Goal: Find specific page/section: Find specific page/section

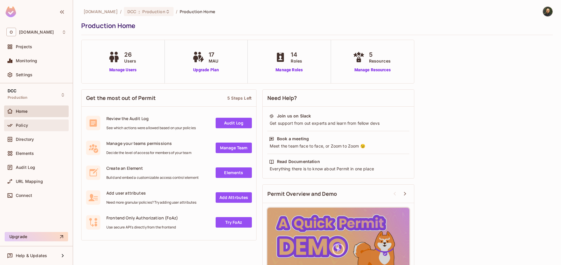
click at [17, 121] on div "Policy" at bounding box center [36, 125] width 65 height 12
click at [30, 141] on span "Directory" at bounding box center [25, 139] width 18 height 5
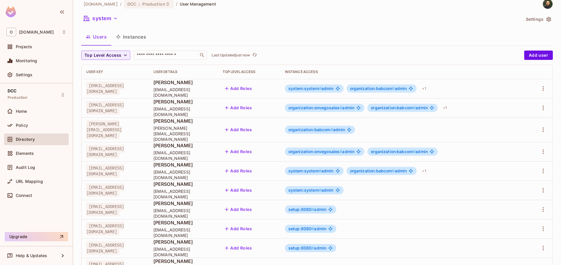
scroll to position [3, 0]
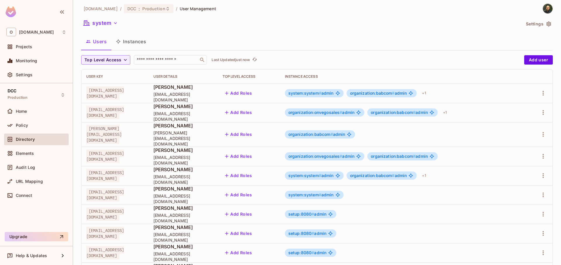
click at [130, 48] on button "Instances" at bounding box center [130, 41] width 39 height 15
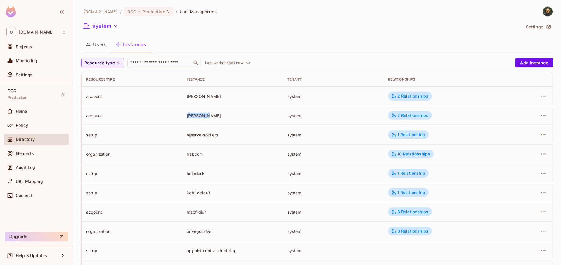
drag, startPoint x: 185, startPoint y: 115, endPoint x: 216, endPoint y: 118, distance: 31.1
click at [216, 118] on td "[PERSON_NAME]" at bounding box center [232, 115] width 101 height 19
click at [216, 118] on div "[PERSON_NAME]" at bounding box center [232, 116] width 91 height 6
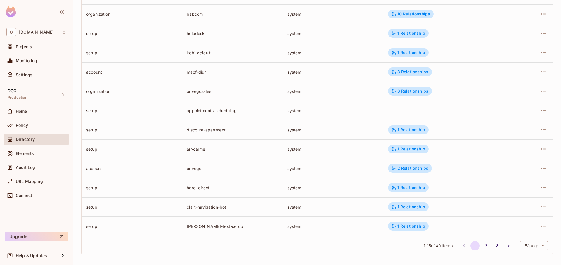
scroll to position [143, 0]
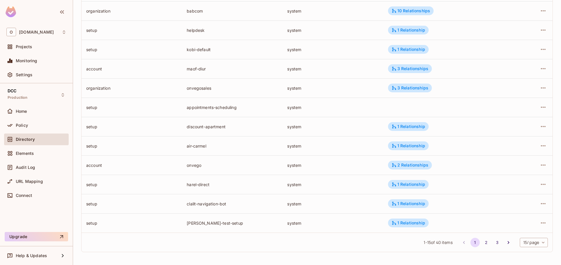
drag, startPoint x: 187, startPoint y: 131, endPoint x: 252, endPoint y: 131, distance: 65.5
click at [252, 131] on td "discount-apartment" at bounding box center [232, 126] width 101 height 19
click at [218, 127] on div "discount-apartment" at bounding box center [232, 127] width 91 height 6
click at [217, 127] on div "discount-apartment" at bounding box center [232, 127] width 91 height 6
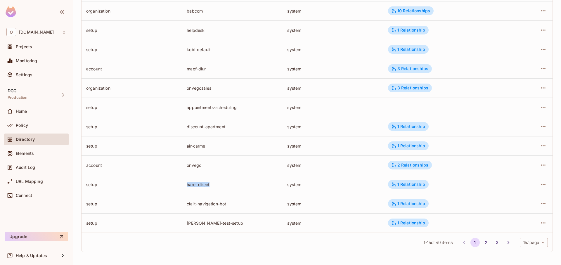
drag, startPoint x: 178, startPoint y: 189, endPoint x: 221, endPoint y: 191, distance: 42.7
click at [221, 191] on tr "setup harel-direct system 1 Relationship" at bounding box center [317, 184] width 471 height 19
click at [221, 191] on td "harel-direct" at bounding box center [232, 184] width 101 height 19
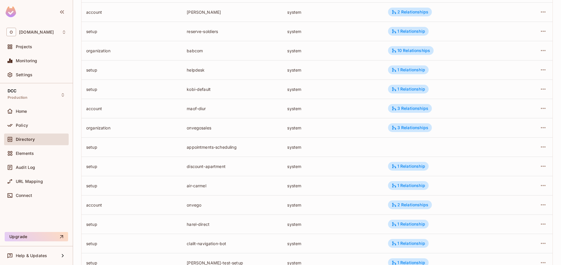
scroll to position [73, 0]
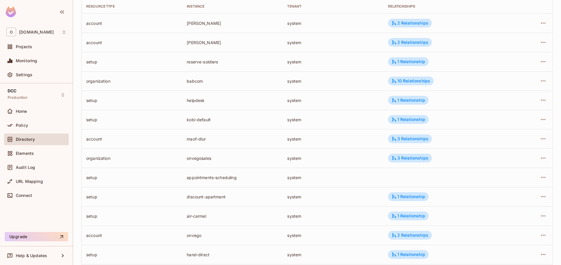
drag, startPoint x: 182, startPoint y: 142, endPoint x: 226, endPoint y: 141, distance: 43.8
click at [226, 141] on td "maof-diur" at bounding box center [232, 138] width 101 height 19
click at [199, 137] on div "maof-diur" at bounding box center [232, 139] width 91 height 6
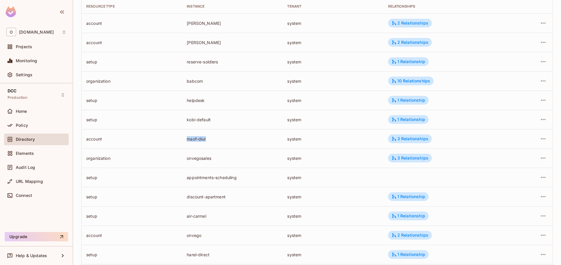
click at [214, 138] on div "maof-diur" at bounding box center [232, 139] width 91 height 6
click at [413, 137] on div "3 Relationships" at bounding box center [410, 138] width 37 height 5
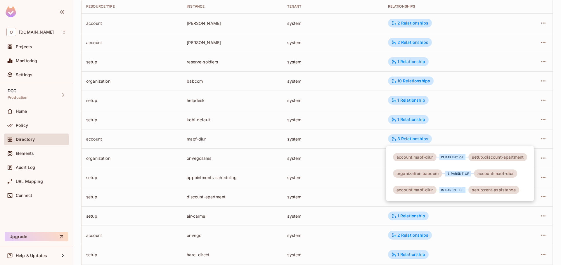
click at [183, 139] on div at bounding box center [280, 132] width 561 height 265
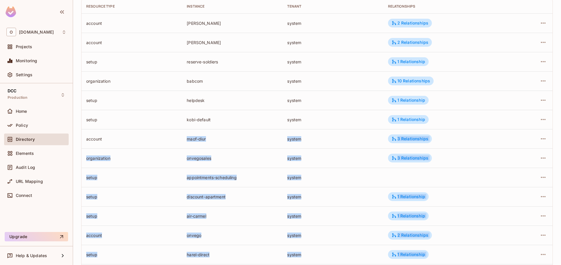
drag, startPoint x: 185, startPoint y: 139, endPoint x: 225, endPoint y: 136, distance: 40.4
click at [198, 138] on div "maof-diur" at bounding box center [232, 139] width 91 height 6
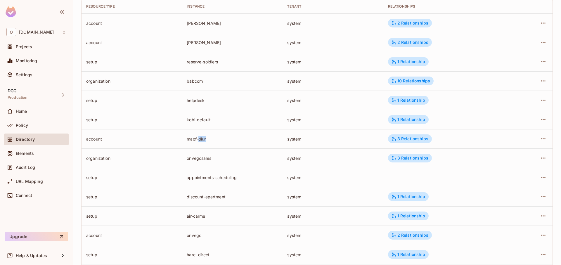
click at [198, 138] on div "maof-diur" at bounding box center [232, 139] width 91 height 6
click at [191, 140] on div "maof-diur" at bounding box center [232, 139] width 91 height 6
drag, startPoint x: 189, startPoint y: 139, endPoint x: 205, endPoint y: 139, distance: 16.1
click at [205, 139] on td "maof-diur" at bounding box center [232, 138] width 101 height 19
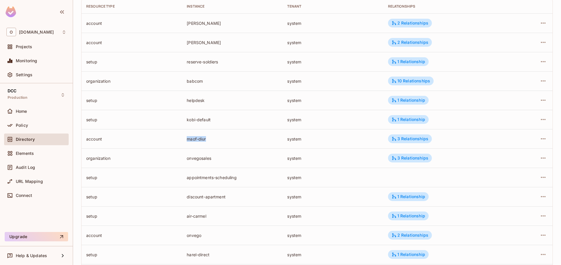
click at [205, 139] on div "maof-diur" at bounding box center [232, 139] width 91 height 6
click at [209, 140] on div "maof-diur" at bounding box center [232, 139] width 91 height 6
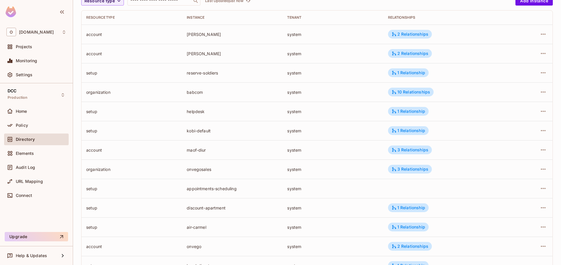
scroll to position [70, 0]
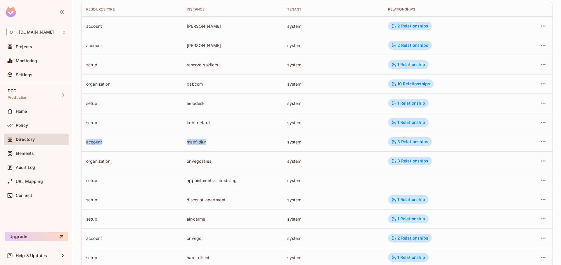
drag, startPoint x: 214, startPoint y: 146, endPoint x: 161, endPoint y: 137, distance: 53.2
click at [161, 137] on tr "account maof-diur system 3 Relationships" at bounding box center [317, 141] width 471 height 19
click at [169, 142] on div "account" at bounding box center [131, 142] width 91 height 6
click at [173, 141] on div "account" at bounding box center [131, 142] width 91 height 6
drag, startPoint x: 181, startPoint y: 141, endPoint x: 203, endPoint y: 142, distance: 22.0
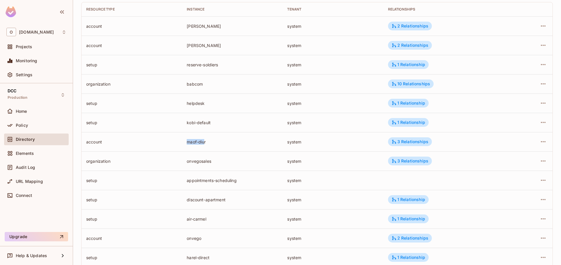
click at [203, 142] on td "maof-diur" at bounding box center [232, 141] width 101 height 19
click at [203, 142] on div "maof-diur" at bounding box center [232, 142] width 91 height 6
click at [210, 142] on div "maof-diur" at bounding box center [232, 142] width 91 height 6
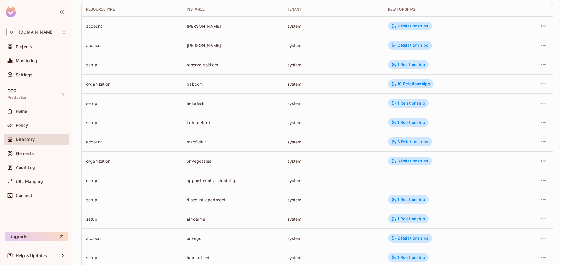
click at [210, 142] on div "maof-diur" at bounding box center [232, 142] width 91 height 6
click at [200, 142] on div "maof-diur" at bounding box center [232, 142] width 91 height 6
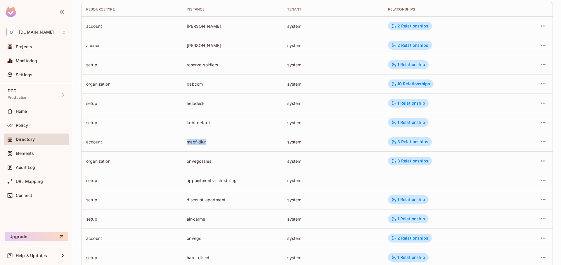
click at [203, 141] on div "maof-diur" at bounding box center [232, 142] width 91 height 6
drag, startPoint x: 200, startPoint y: 143, endPoint x: 209, endPoint y: 143, distance: 8.8
click at [209, 143] on td "maof-diur" at bounding box center [232, 141] width 101 height 19
click at [209, 143] on div "maof-diur" at bounding box center [232, 142] width 91 height 6
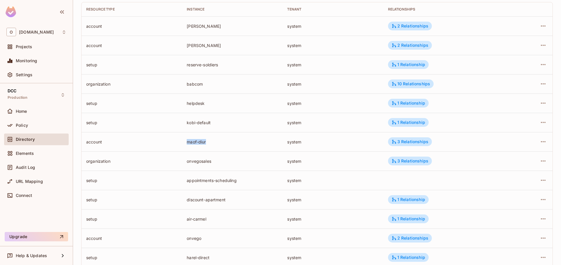
click at [209, 143] on div "maof-diur" at bounding box center [232, 142] width 91 height 6
click at [172, 146] on td "account" at bounding box center [132, 141] width 101 height 19
drag, startPoint x: 190, startPoint y: 144, endPoint x: 217, endPoint y: 144, distance: 27.5
click at [217, 144] on tr "account maof-diur system 3 Relationships" at bounding box center [317, 141] width 471 height 19
click at [217, 144] on div "maof-diur" at bounding box center [232, 142] width 91 height 6
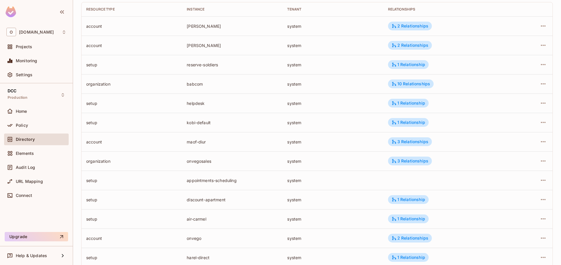
click at [217, 144] on div "maof-diur" at bounding box center [232, 142] width 91 height 6
click at [184, 144] on td "maof-diur" at bounding box center [232, 141] width 101 height 19
drag, startPoint x: 183, startPoint y: 143, endPoint x: 214, endPoint y: 144, distance: 31.3
click at [214, 144] on td "maof-diur" at bounding box center [232, 141] width 101 height 19
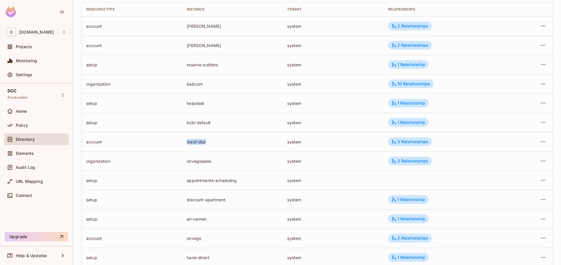
click at [214, 144] on div "maof-diur" at bounding box center [232, 142] width 91 height 6
click at [192, 144] on div "maof-diur" at bounding box center [232, 142] width 91 height 6
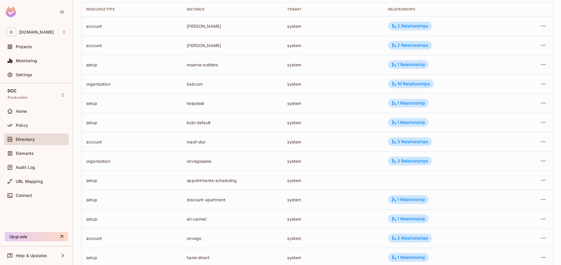
click at [178, 144] on td "account" at bounding box center [132, 141] width 101 height 19
drag, startPoint x: 190, startPoint y: 142, endPoint x: 215, endPoint y: 141, distance: 25.4
click at [214, 142] on tr "account maof-diur system 3 Relationships" at bounding box center [317, 141] width 471 height 19
click at [215, 141] on div "maof-diur" at bounding box center [232, 142] width 91 height 6
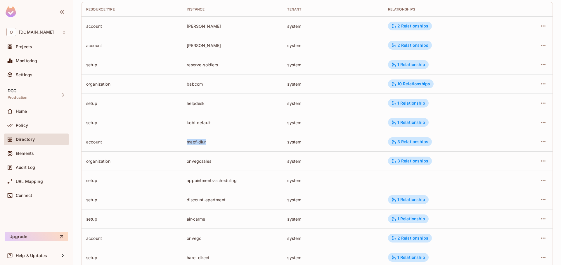
click at [215, 141] on div "maof-diur" at bounding box center [232, 142] width 91 height 6
click at [164, 139] on div "account" at bounding box center [131, 142] width 91 height 6
drag, startPoint x: 204, startPoint y: 141, endPoint x: 244, endPoint y: 139, distance: 39.8
click at [244, 139] on tr "account maof-diur system 3 Relationships" at bounding box center [317, 141] width 471 height 19
click at [244, 139] on div "maof-diur" at bounding box center [232, 142] width 91 height 6
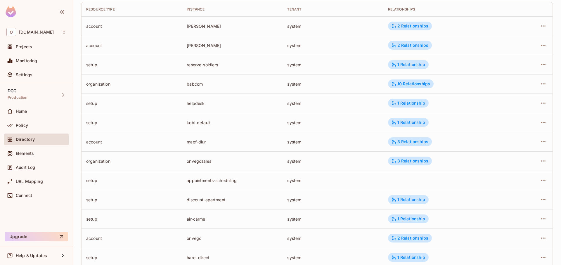
click at [244, 139] on div "maof-diur" at bounding box center [232, 142] width 91 height 6
drag, startPoint x: 172, startPoint y: 144, endPoint x: 175, endPoint y: 142, distance: 3.5
click at [172, 144] on div "account" at bounding box center [131, 142] width 91 height 6
drag, startPoint x: 190, startPoint y: 143, endPoint x: 236, endPoint y: 143, distance: 45.9
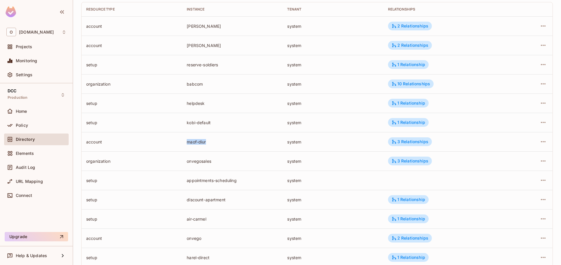
click at [236, 143] on td "maof-diur" at bounding box center [232, 141] width 101 height 19
click at [236, 143] on div "maof-diur" at bounding box center [232, 142] width 91 height 6
drag, startPoint x: 169, startPoint y: 144, endPoint x: 222, endPoint y: 144, distance: 53.2
click at [222, 144] on tr "account maof-diur system 3 Relationships" at bounding box center [317, 141] width 471 height 19
click at [222, 144] on div "maof-diur" at bounding box center [232, 142] width 91 height 6
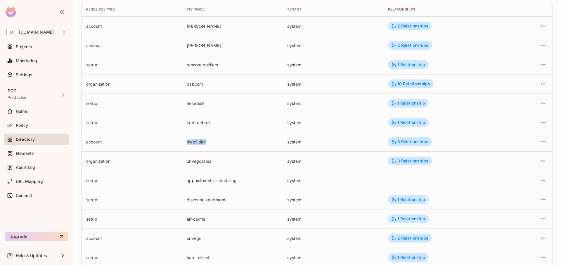
drag, startPoint x: 188, startPoint y: 144, endPoint x: 204, endPoint y: 146, distance: 16.4
click at [204, 146] on tr "account maof-diur system 3 Relationships" at bounding box center [317, 141] width 471 height 19
click at [205, 146] on td "maof-diur" at bounding box center [232, 141] width 101 height 19
drag, startPoint x: 187, startPoint y: 144, endPoint x: 217, endPoint y: 144, distance: 29.8
click at [217, 144] on tr "account maof-diur system 3 Relationships" at bounding box center [317, 141] width 471 height 19
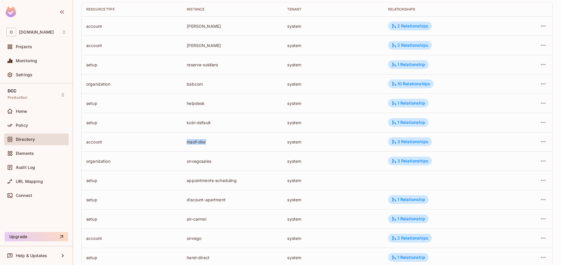
click at [217, 144] on div "maof-diur" at bounding box center [232, 142] width 91 height 6
drag, startPoint x: 208, startPoint y: 145, endPoint x: 211, endPoint y: 145, distance: 2.9
click at [211, 145] on tr "account maof-diur system 3 Relationships" at bounding box center [317, 141] width 471 height 19
click at [211, 145] on td "maof-diur" at bounding box center [232, 141] width 101 height 19
drag, startPoint x: 185, startPoint y: 144, endPoint x: 214, endPoint y: 143, distance: 28.9
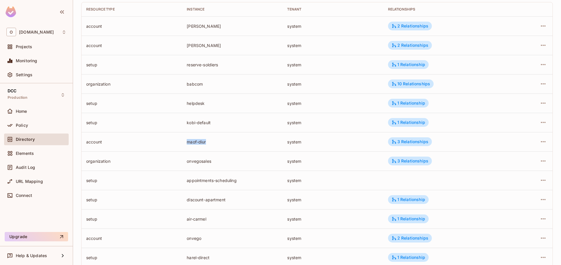
click at [214, 143] on td "maof-diur" at bounding box center [232, 141] width 101 height 19
click at [214, 143] on div "maof-diur" at bounding box center [232, 142] width 91 height 6
drag, startPoint x: 181, startPoint y: 145, endPoint x: 220, endPoint y: 144, distance: 38.9
click at [218, 144] on tr "account maof-diur system 3 Relationships" at bounding box center [317, 141] width 471 height 19
click at [219, 143] on div "maof-diur" at bounding box center [232, 142] width 91 height 6
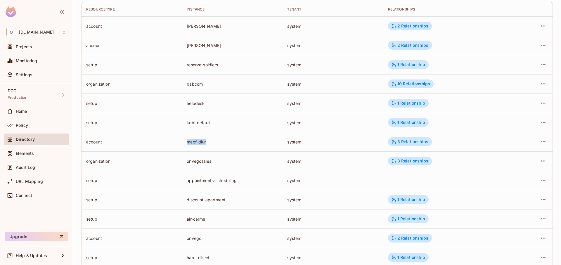
drag, startPoint x: 166, startPoint y: 143, endPoint x: 228, endPoint y: 142, distance: 61.4
click at [229, 142] on tr "account maof-diur system 3 Relationships" at bounding box center [317, 141] width 471 height 19
click at [228, 142] on div "maof-diur" at bounding box center [232, 142] width 91 height 6
drag, startPoint x: 195, startPoint y: 143, endPoint x: 232, endPoint y: 143, distance: 36.8
click at [231, 143] on tr "account maof-diur system 3 Relationships" at bounding box center [317, 141] width 471 height 19
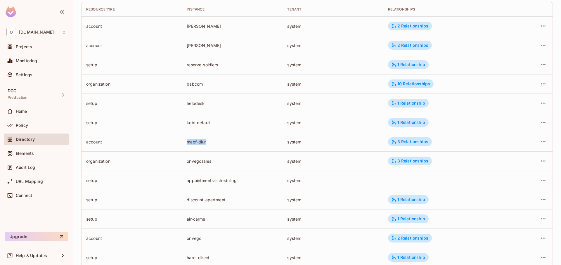
click at [232, 143] on div "maof-diur" at bounding box center [232, 142] width 91 height 6
drag, startPoint x: 167, startPoint y: 143, endPoint x: 235, endPoint y: 143, distance: 67.2
click at [235, 143] on tr "account maof-diur system 3 Relationships" at bounding box center [317, 141] width 471 height 19
click at [235, 143] on div "maof-diur" at bounding box center [232, 142] width 91 height 6
drag, startPoint x: 153, startPoint y: 143, endPoint x: 258, endPoint y: 143, distance: 104.6
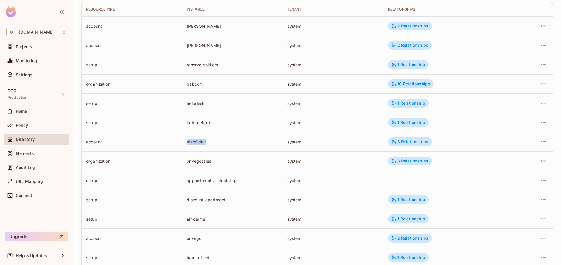
click at [258, 143] on tr "account maof-diur system 3 Relationships" at bounding box center [317, 141] width 471 height 19
click at [258, 142] on div "maof-diur" at bounding box center [232, 142] width 91 height 6
drag, startPoint x: 172, startPoint y: 141, endPoint x: 110, endPoint y: 141, distance: 61.4
click at [113, 141] on tr "account maof-diur system 3 Relationships" at bounding box center [317, 141] width 471 height 19
click at [110, 141] on div "account" at bounding box center [131, 142] width 91 height 6
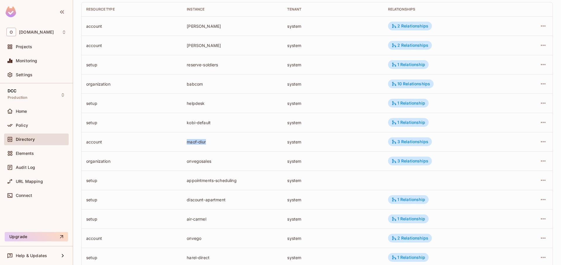
drag, startPoint x: 195, startPoint y: 143, endPoint x: 275, endPoint y: 144, distance: 79.8
click at [275, 144] on tr "account maof-diur system 3 Relationships" at bounding box center [317, 141] width 471 height 19
click at [243, 142] on div "maof-diur" at bounding box center [232, 142] width 91 height 6
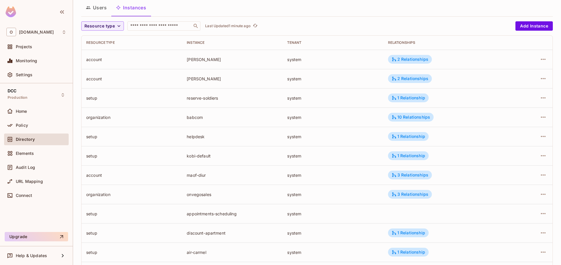
scroll to position [0, 0]
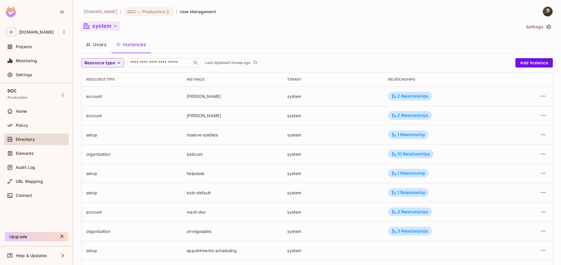
click at [118, 25] on icon "button" at bounding box center [115, 26] width 6 height 6
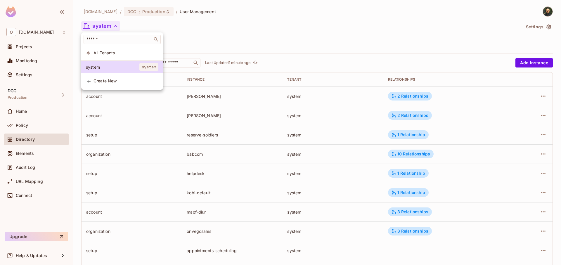
click at [149, 15] on div at bounding box center [280, 132] width 561 height 265
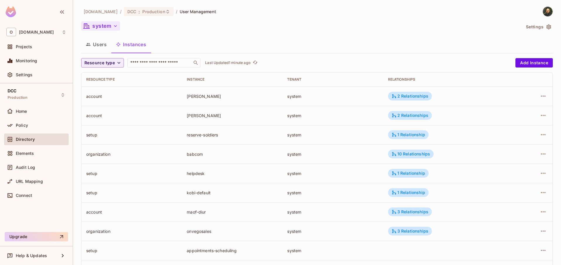
click at [149, 14] on div "DCC : Production" at bounding box center [149, 11] width 50 height 9
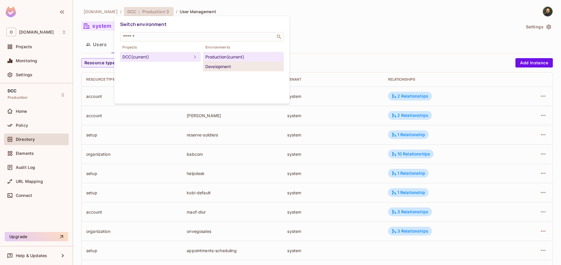
click at [219, 68] on div "Development" at bounding box center [243, 66] width 76 height 7
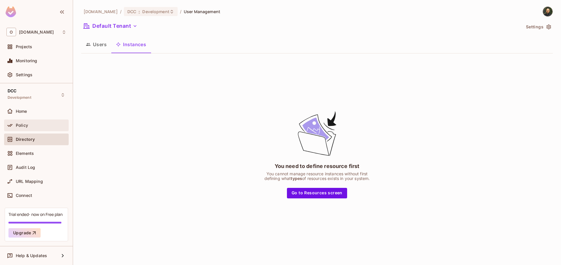
click at [16, 127] on span "Policy" at bounding box center [22, 125] width 12 height 5
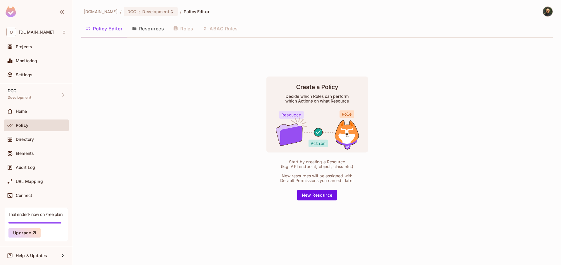
click at [162, 32] on button "Resources" at bounding box center [147, 28] width 41 height 15
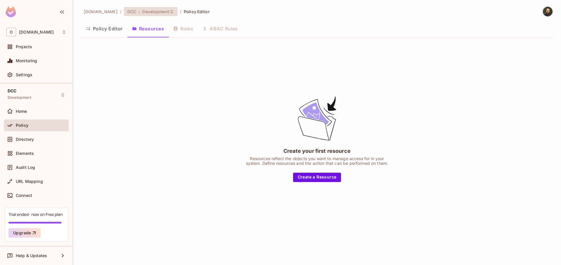
click at [138, 14] on span ":" at bounding box center [139, 11] width 2 height 5
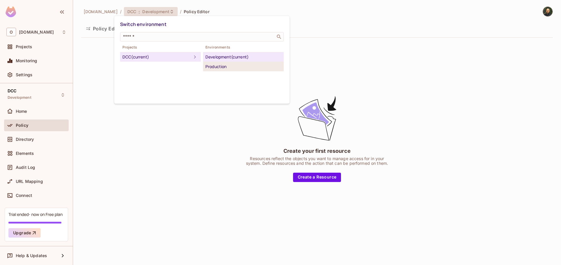
click at [224, 66] on div "Production" at bounding box center [243, 66] width 76 height 7
